Goal: Task Accomplishment & Management: Use online tool/utility

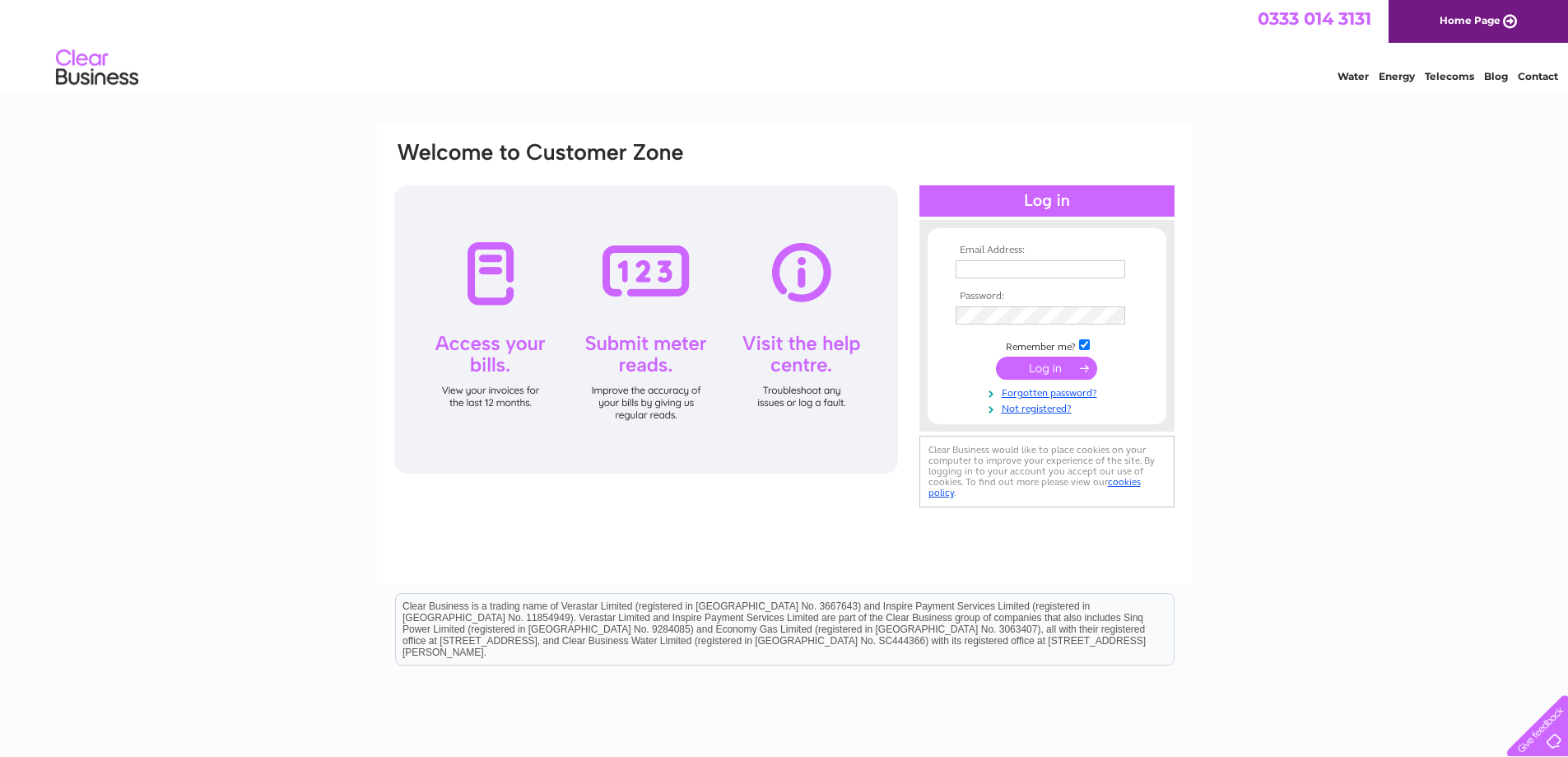
type input "[EMAIL_ADDRESS][DOMAIN_NAME]"
click at [1038, 367] on input "submit" at bounding box center [1046, 368] width 101 height 23
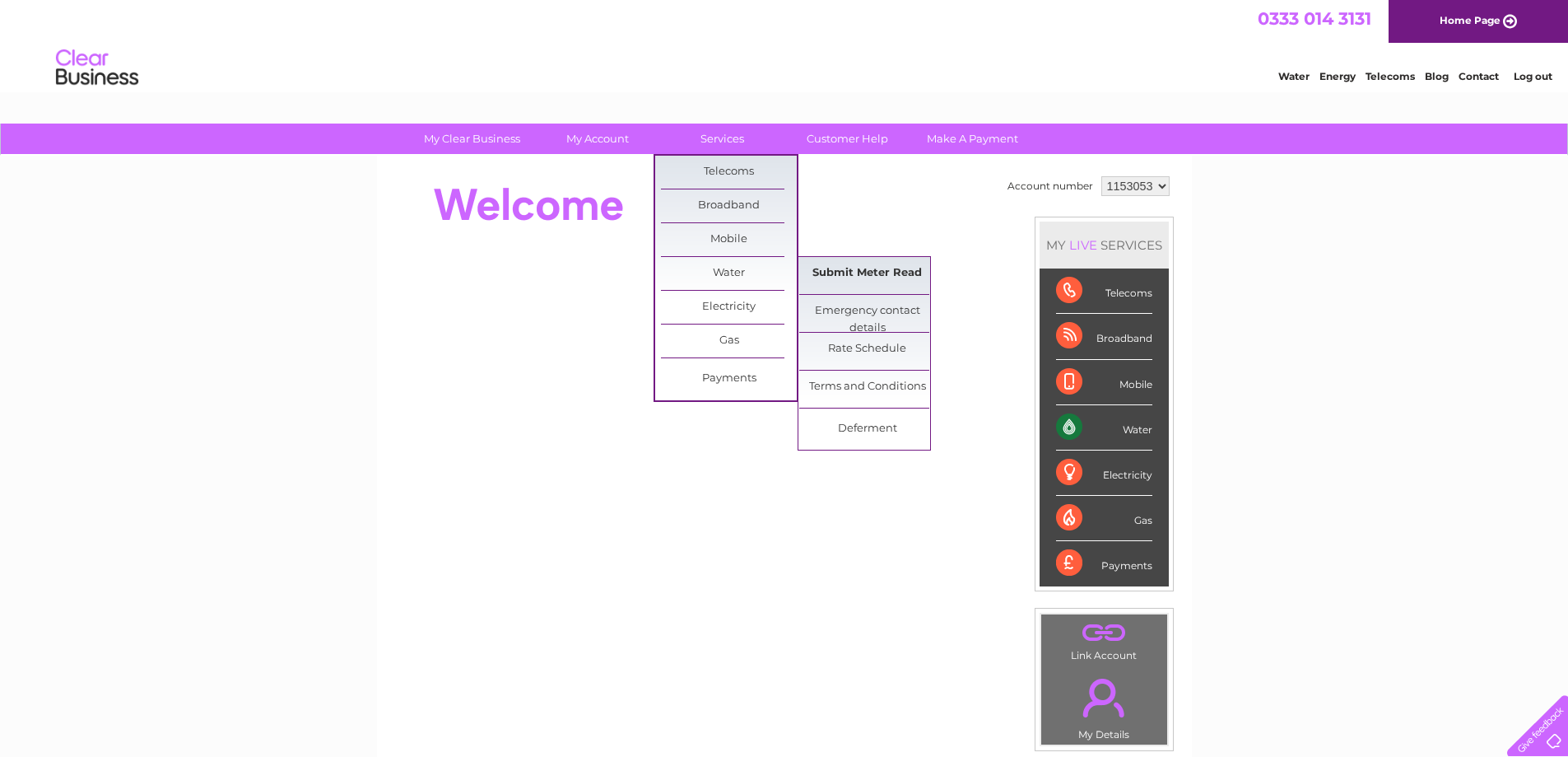
click at [833, 268] on link "Submit Meter Read" at bounding box center [867, 273] width 136 height 33
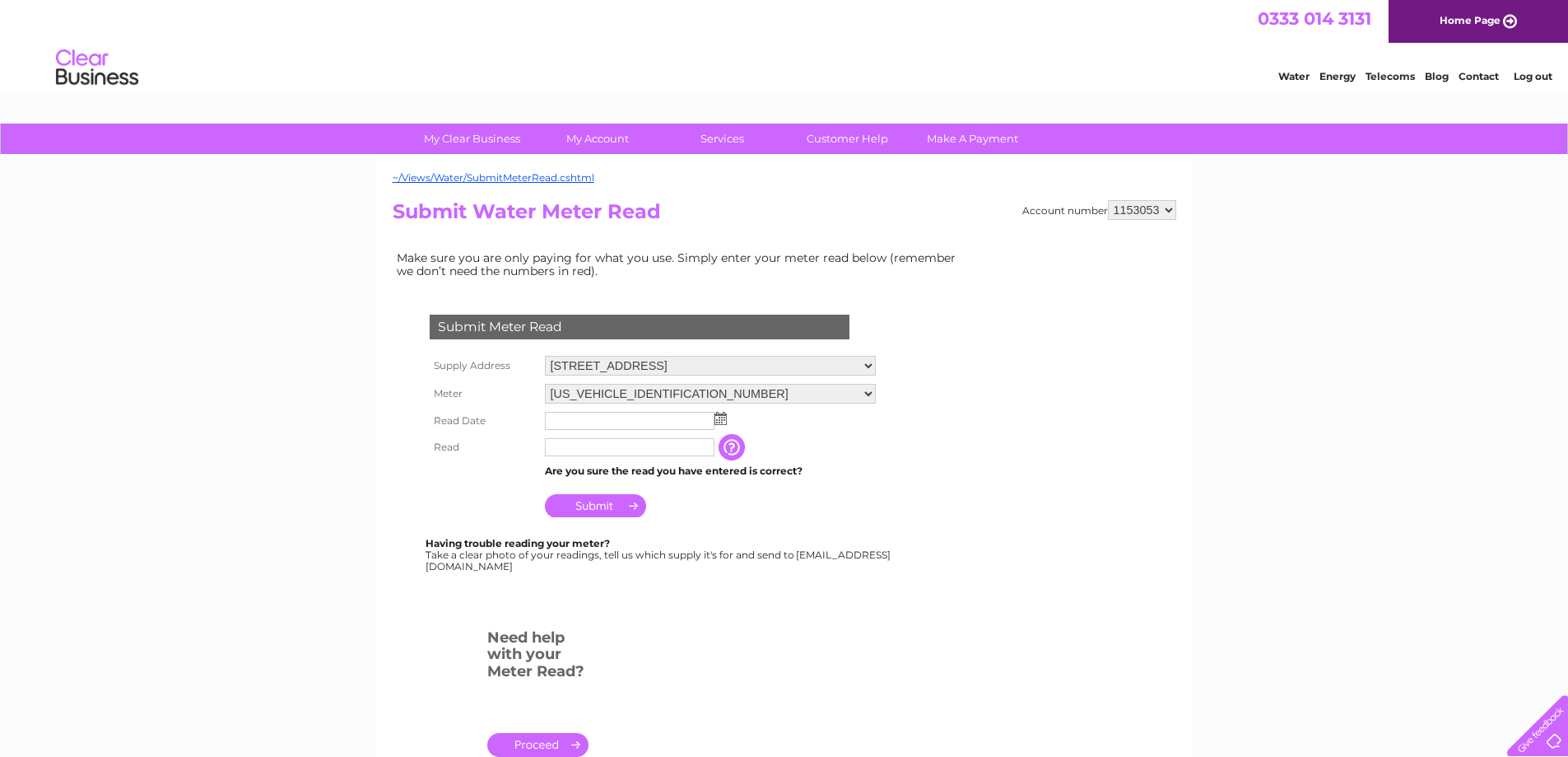
click at [721, 420] on img at bounding box center [720, 418] width 12 height 13
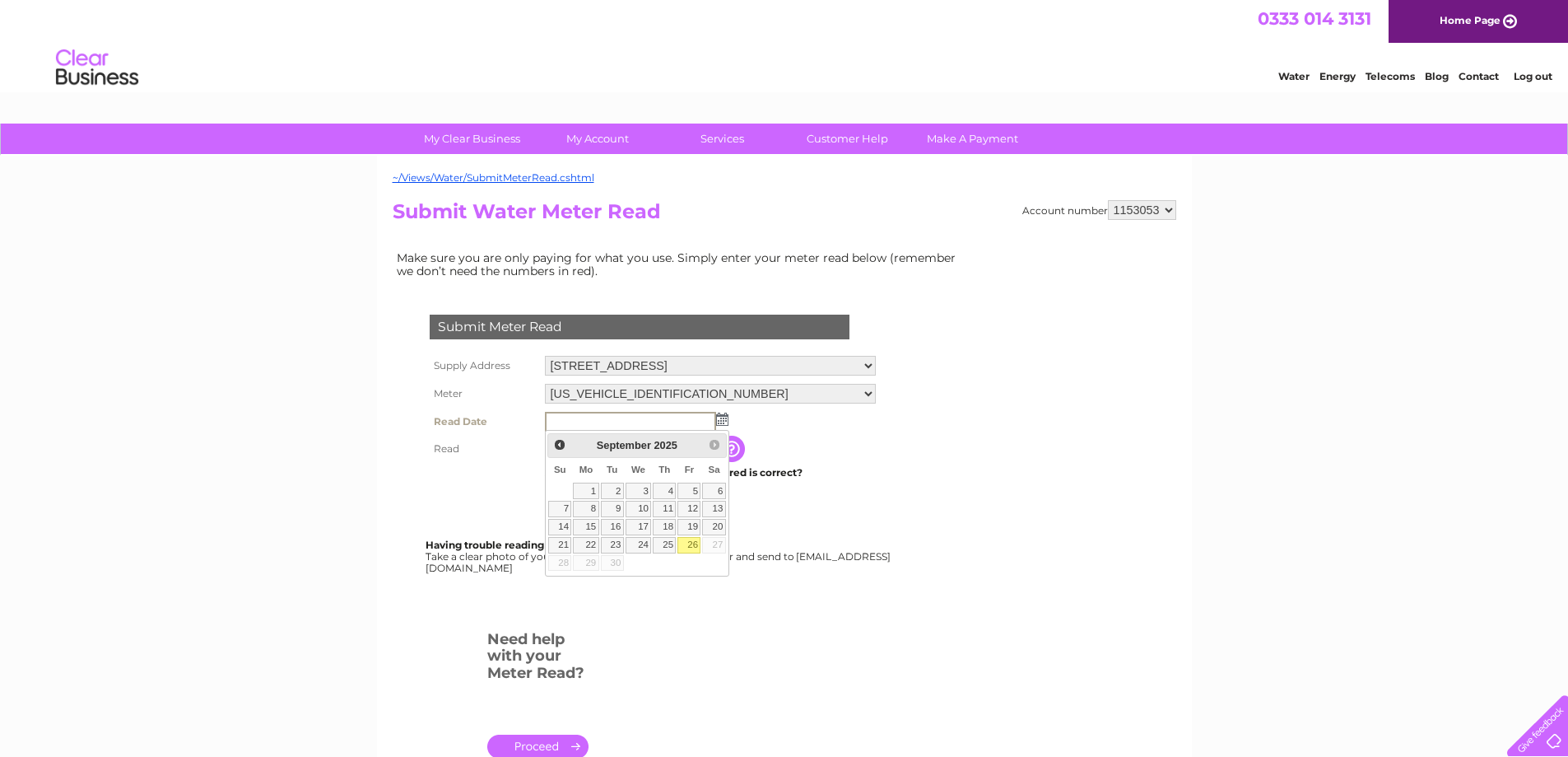
click at [690, 545] on link "26" at bounding box center [689, 545] width 23 height 16
type input "2025/09/26"
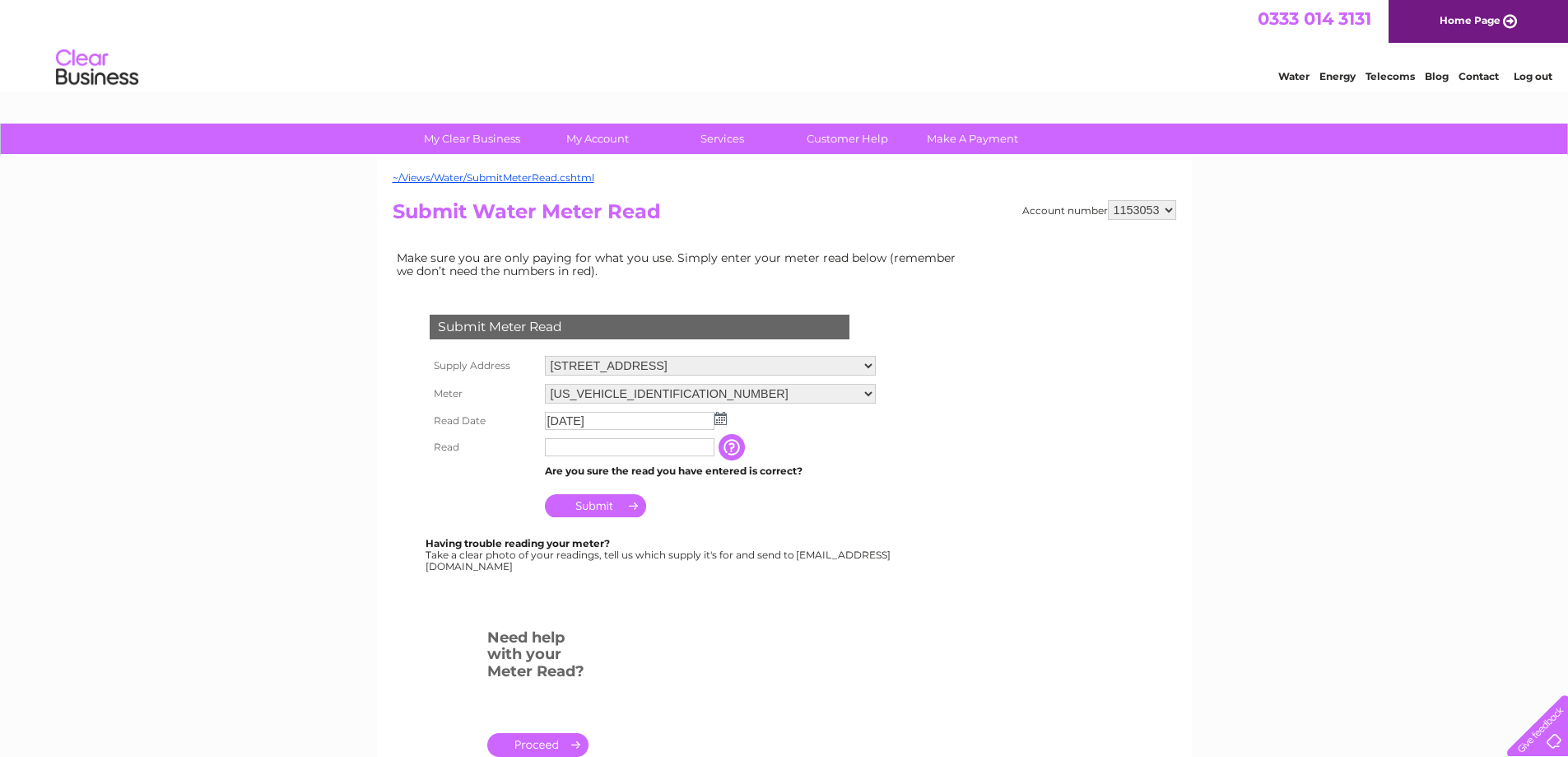
click at [615, 441] on input "text" at bounding box center [630, 447] width 170 height 18
type input "00314"
click at [618, 504] on input "Submit" at bounding box center [596, 507] width 101 height 23
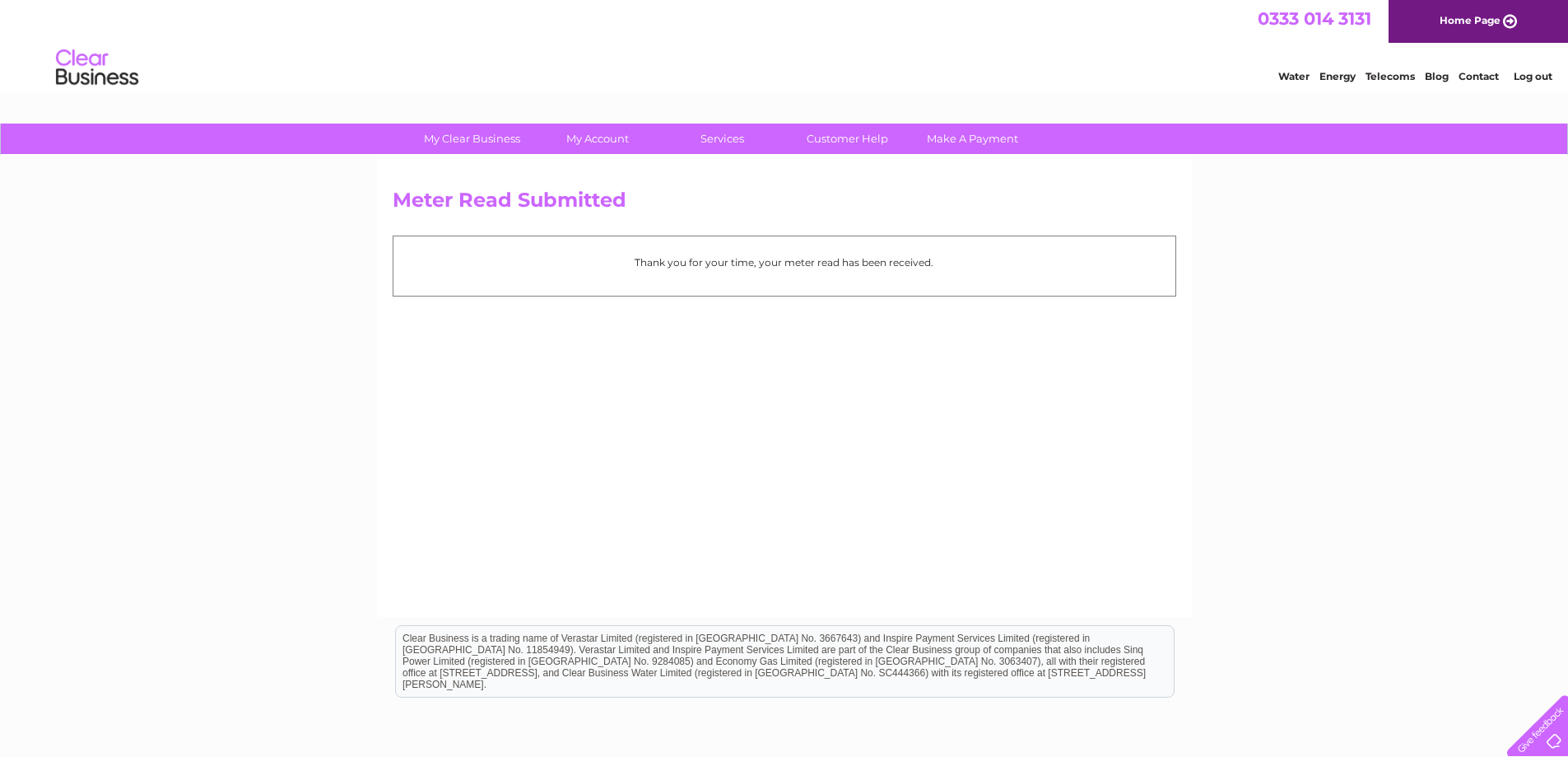
click at [1528, 76] on link "Log out" at bounding box center [1533, 76] width 39 height 12
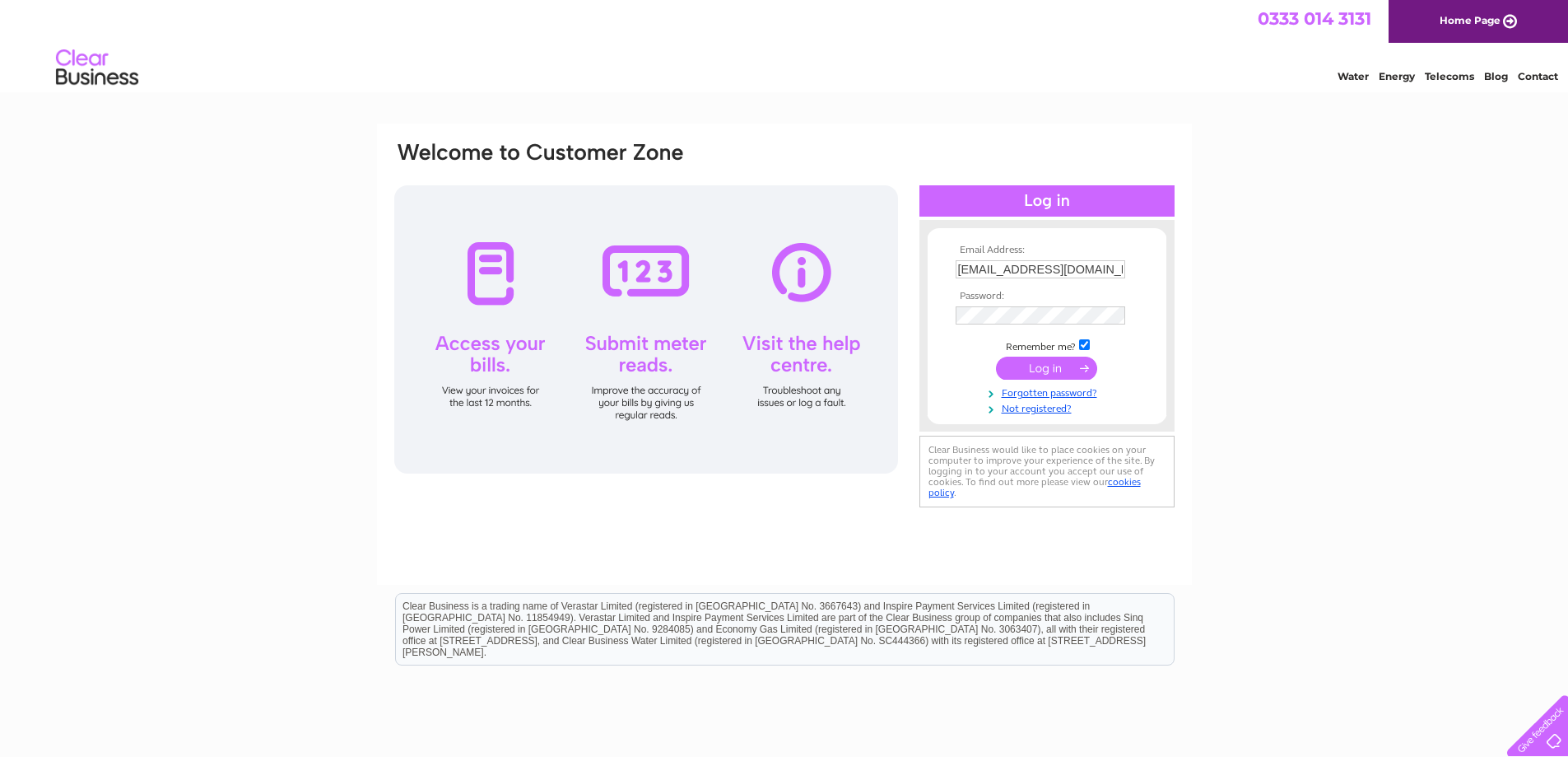
click at [1108, 262] on input "accounts@dnstudios.co.uk" at bounding box center [1041, 268] width 170 height 18
type input "lindsay@dnstudios.co.uk"
click at [1048, 374] on input "submit" at bounding box center [1046, 368] width 101 height 23
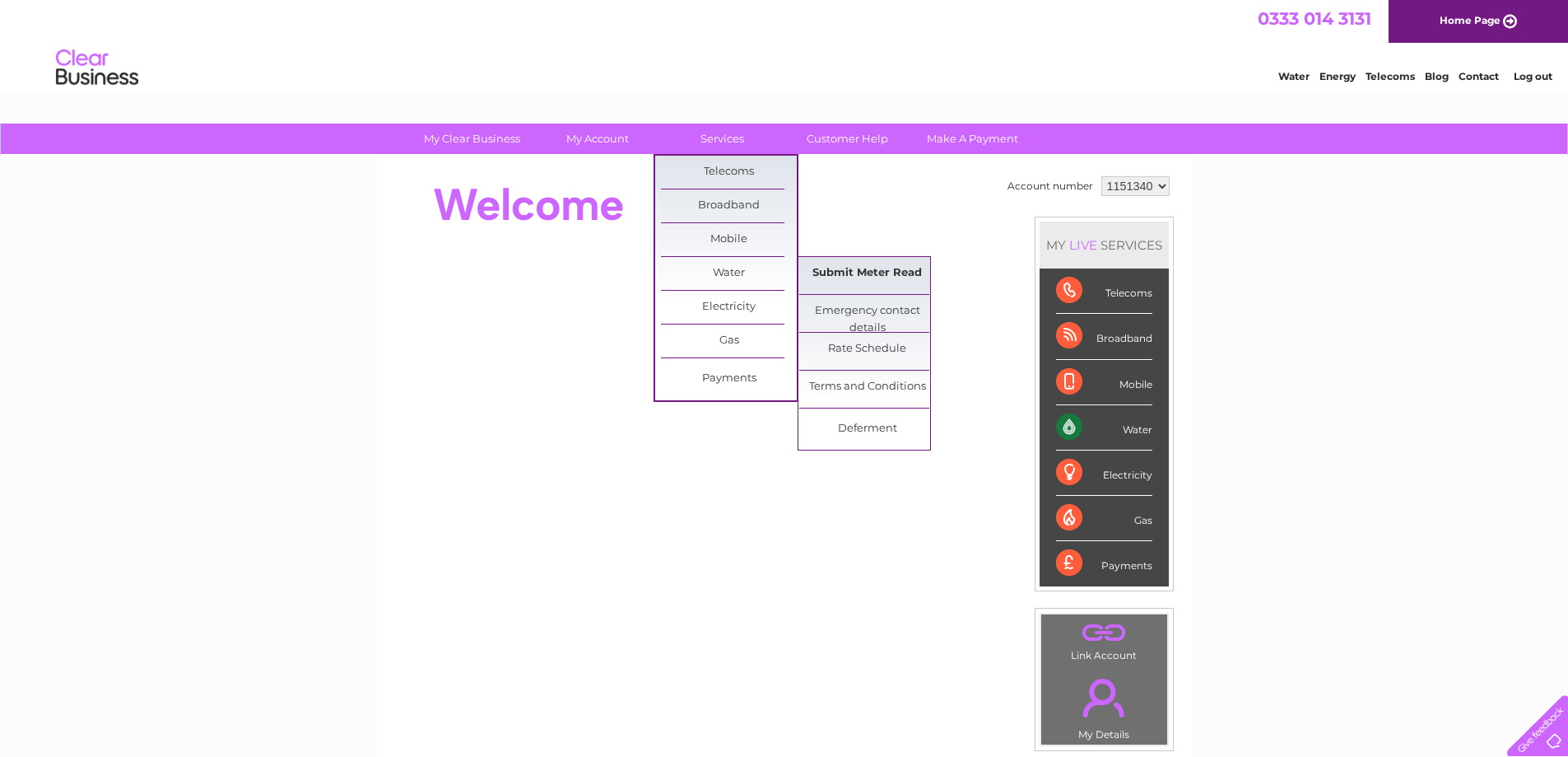
click at [842, 270] on link "Submit Meter Read" at bounding box center [867, 273] width 136 height 33
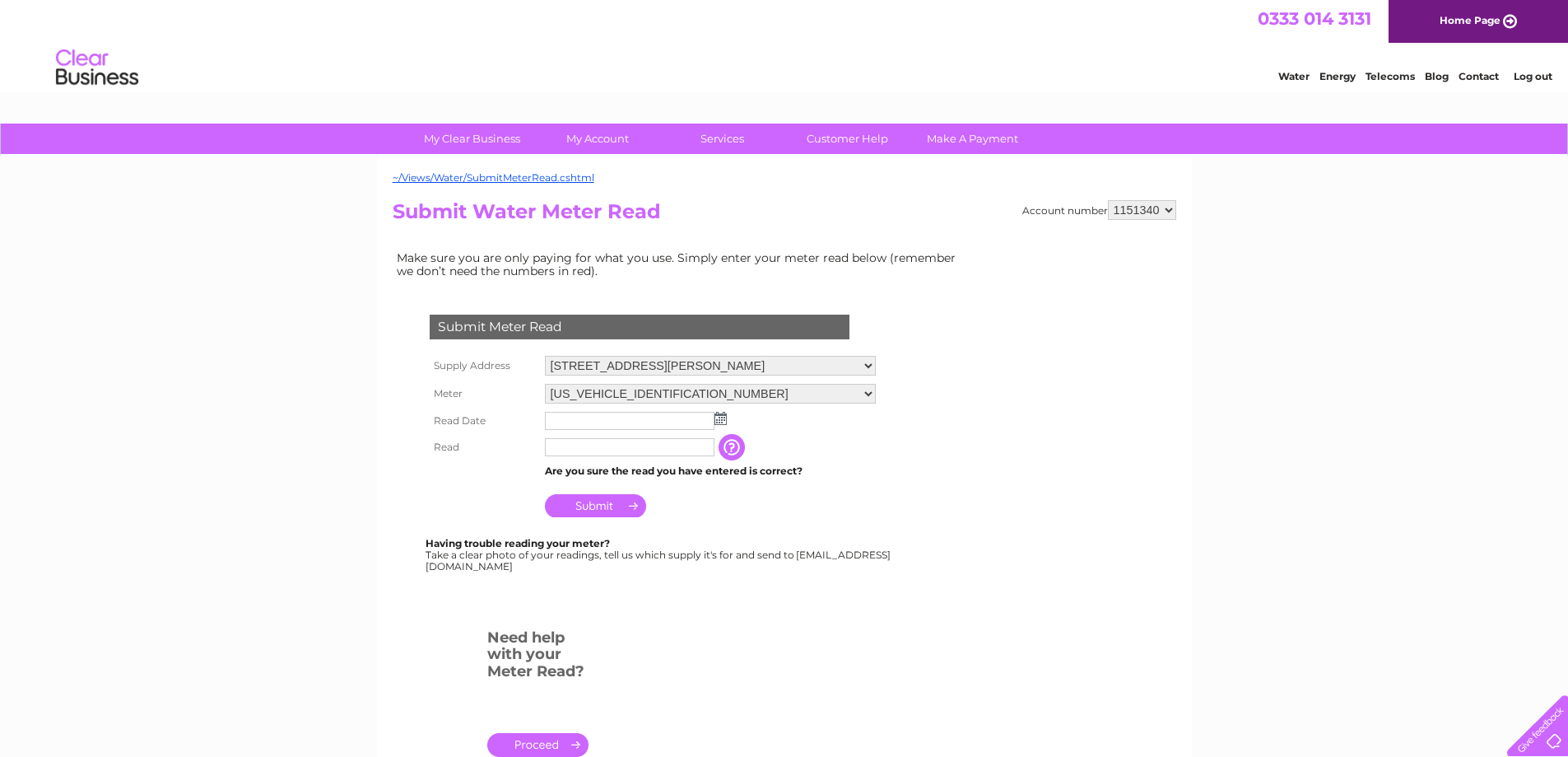
click at [724, 421] on img at bounding box center [720, 418] width 12 height 13
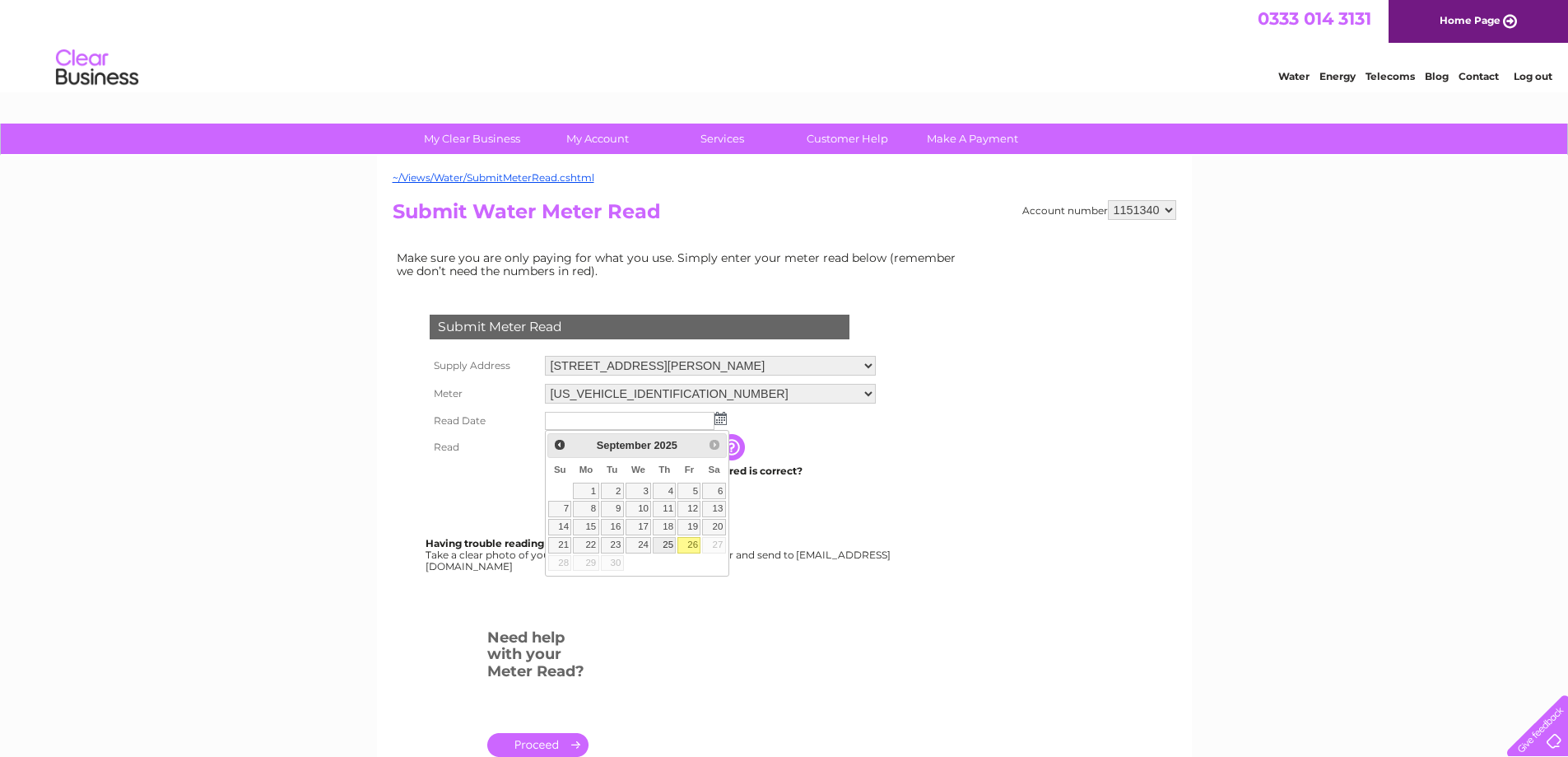
click at [667, 543] on link "25" at bounding box center [664, 545] width 23 height 16
type input "2025/09/25"
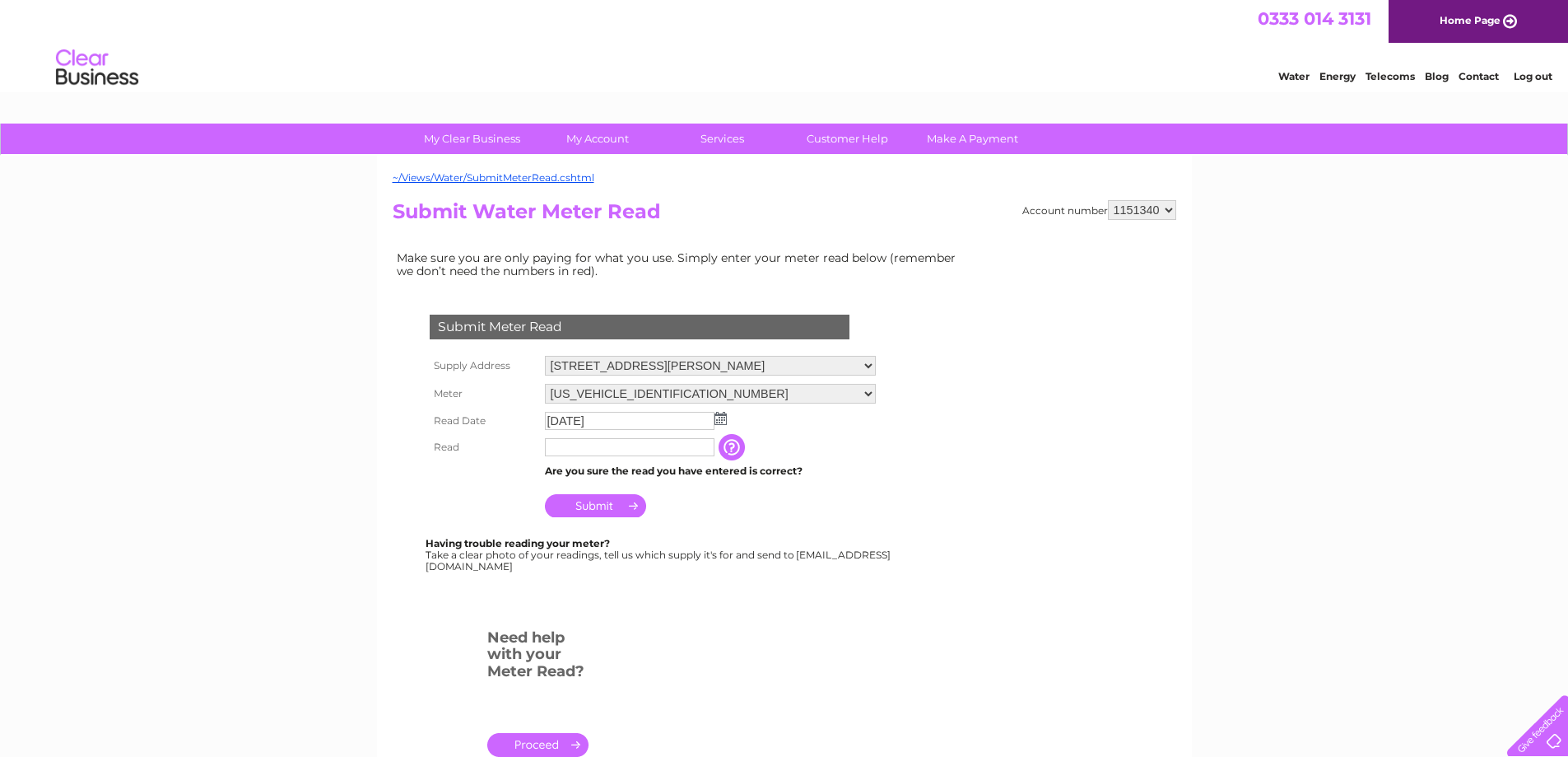
click at [614, 444] on input "text" at bounding box center [630, 447] width 170 height 18
type input "01381"
click at [618, 508] on input "Submit" at bounding box center [596, 507] width 101 height 23
